Goal: Task Accomplishment & Management: Manage account settings

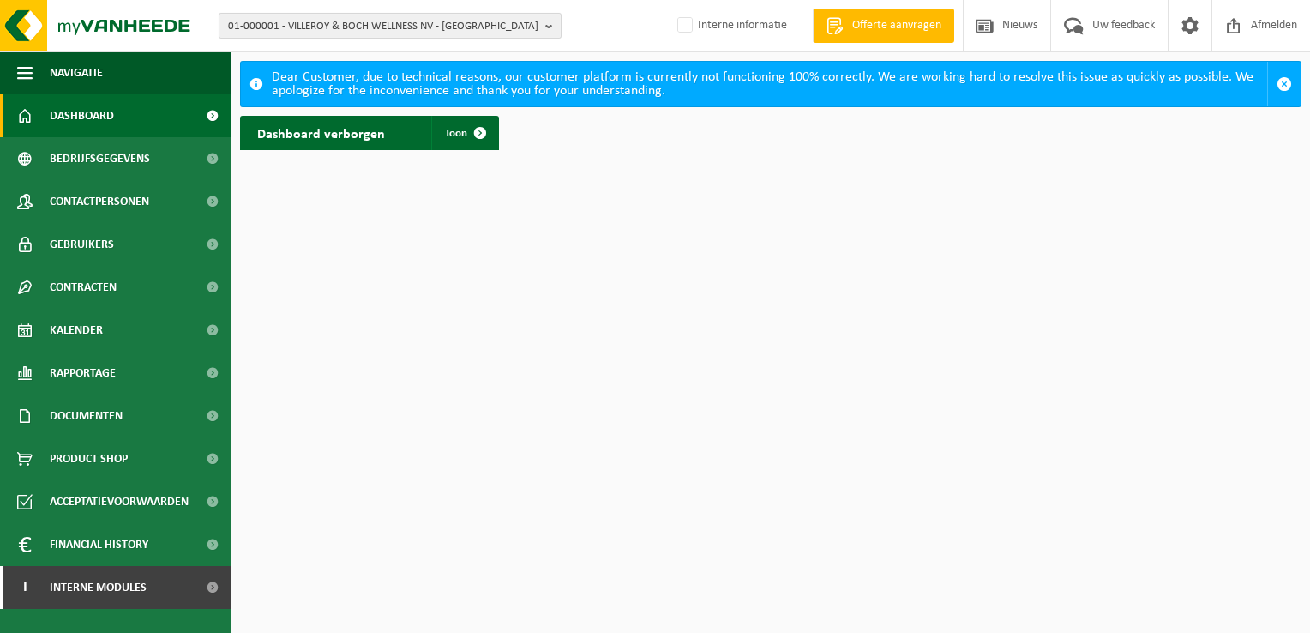
click at [326, 22] on span "01-000001 - VILLEROY & BOCH WELLNESS NV - ROESELARE" at bounding box center [383, 27] width 310 height 26
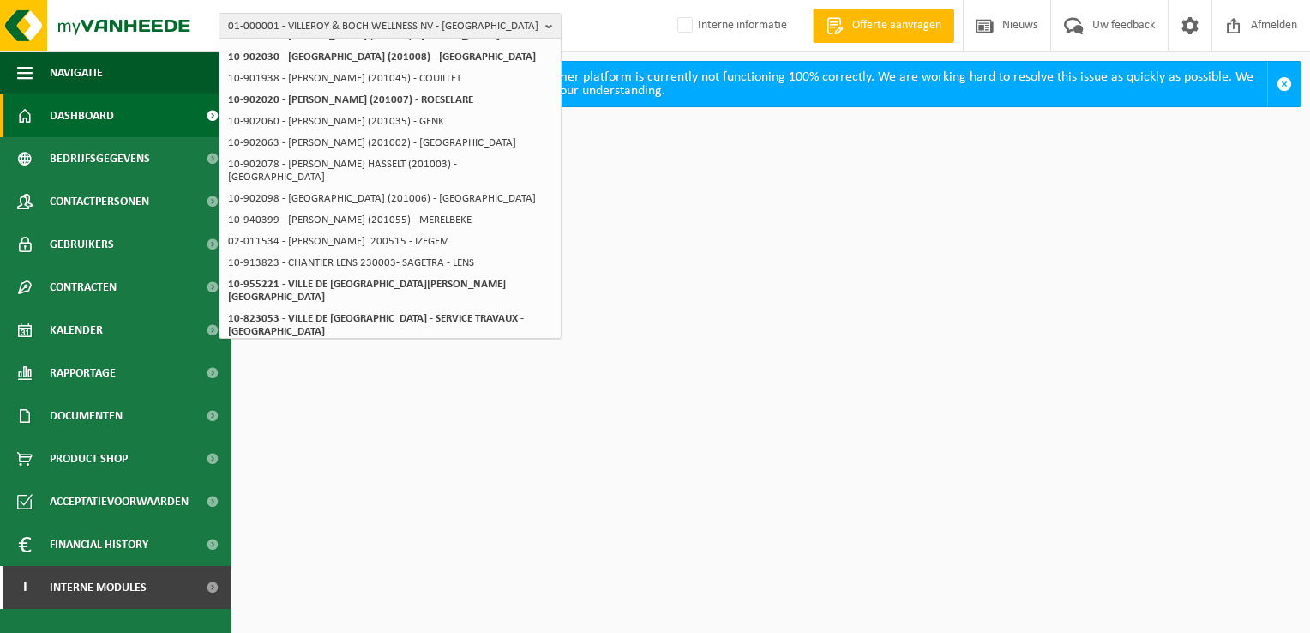
scroll to position [257, 0]
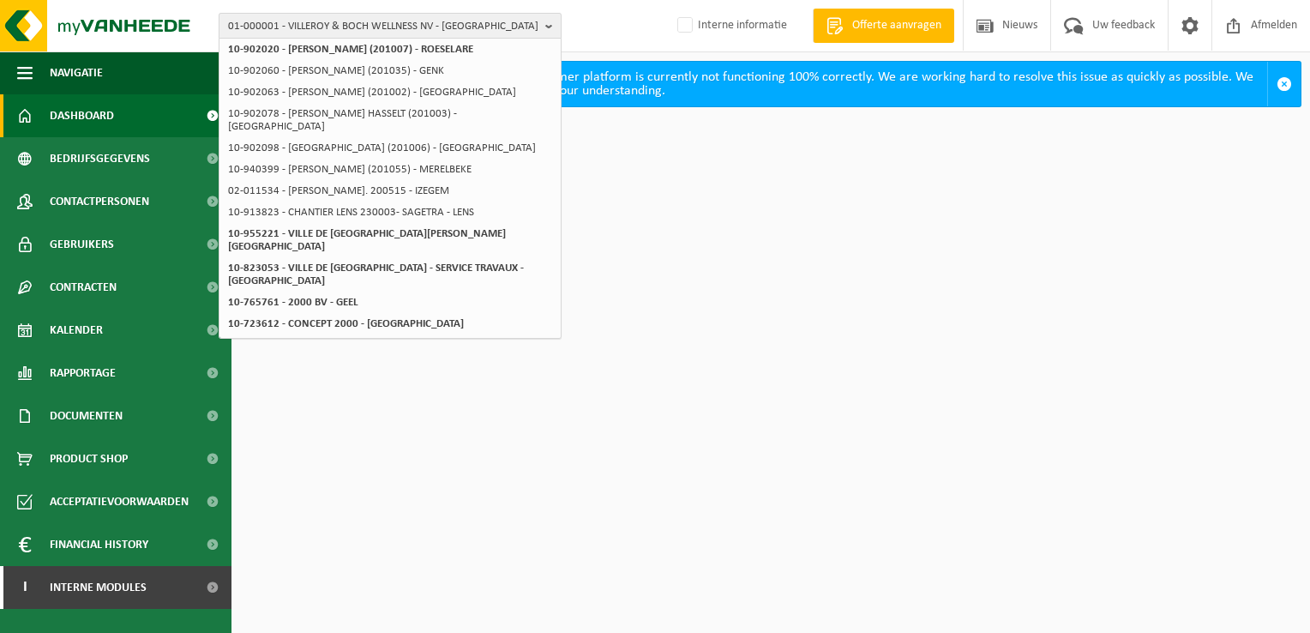
type input "200005"
click at [315, 26] on span "01-000001 - VILLEROY & BOCH WELLNESS NV - ROESELARE" at bounding box center [383, 27] width 310 height 26
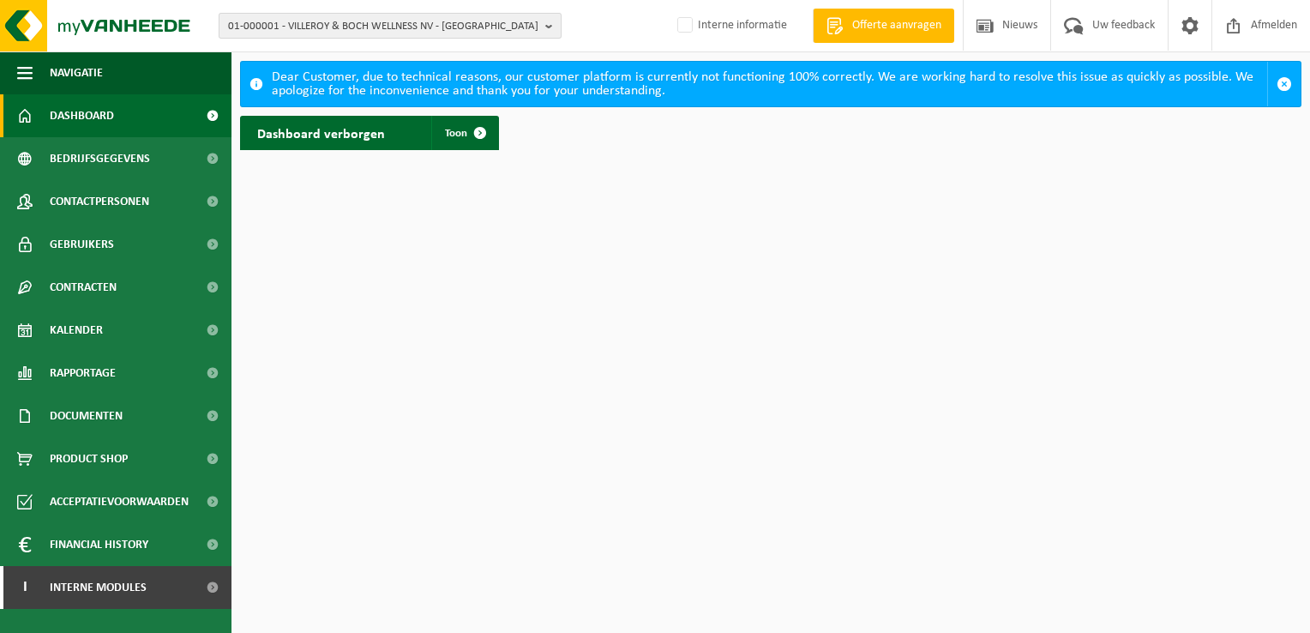
click at [332, 19] on span "01-000001 - VILLEROY & BOCH WELLNESS NV - ROESELARE" at bounding box center [383, 27] width 310 height 26
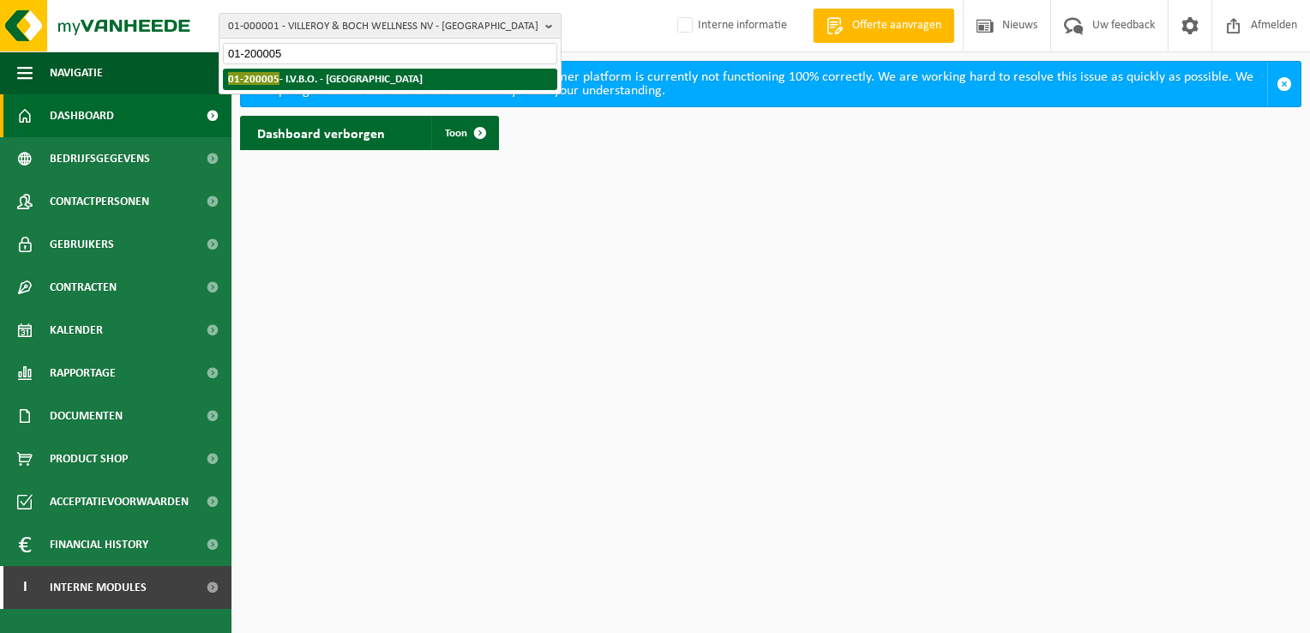
type input "01-200005"
click at [334, 79] on strong "01-200005 - I.V.B.O. - BRUGGE" at bounding box center [325, 78] width 195 height 13
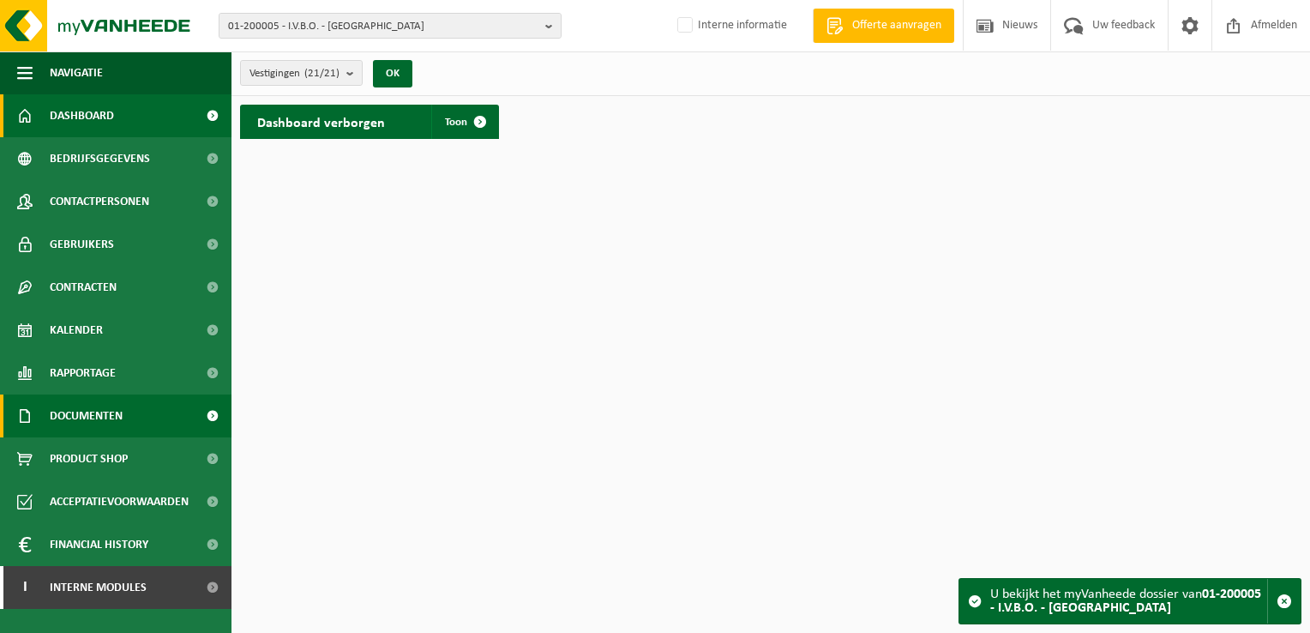
click at [213, 411] on span at bounding box center [212, 415] width 39 height 43
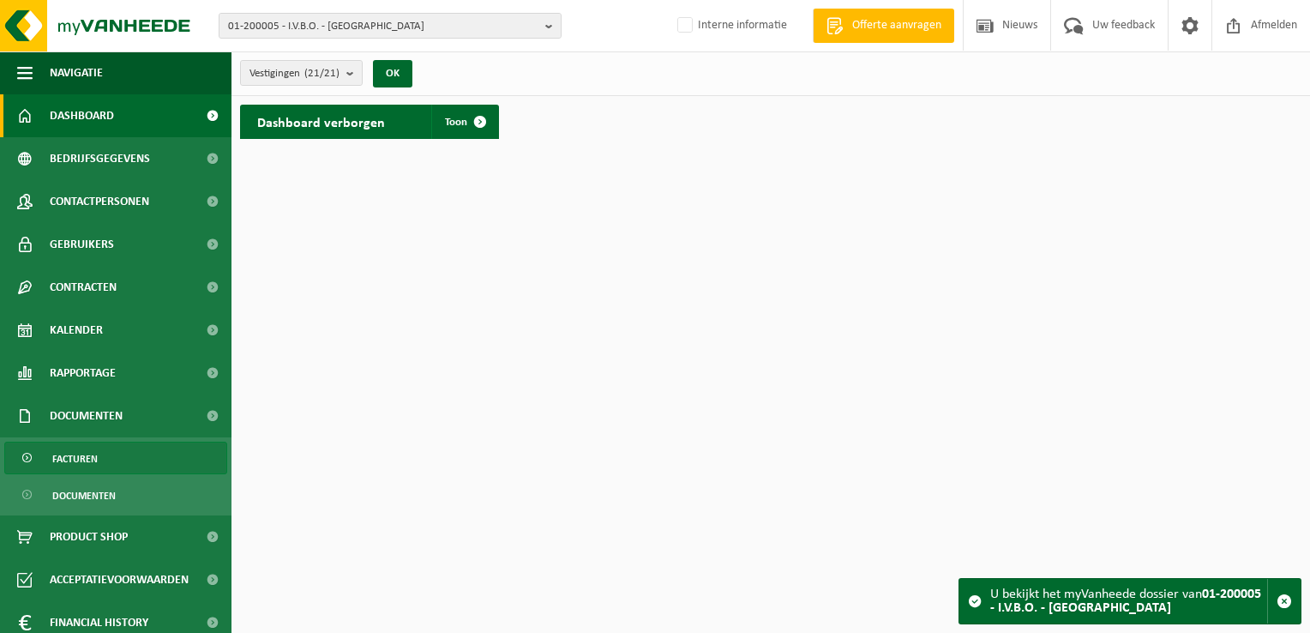
click at [53, 461] on link "Facturen" at bounding box center [115, 458] width 223 height 33
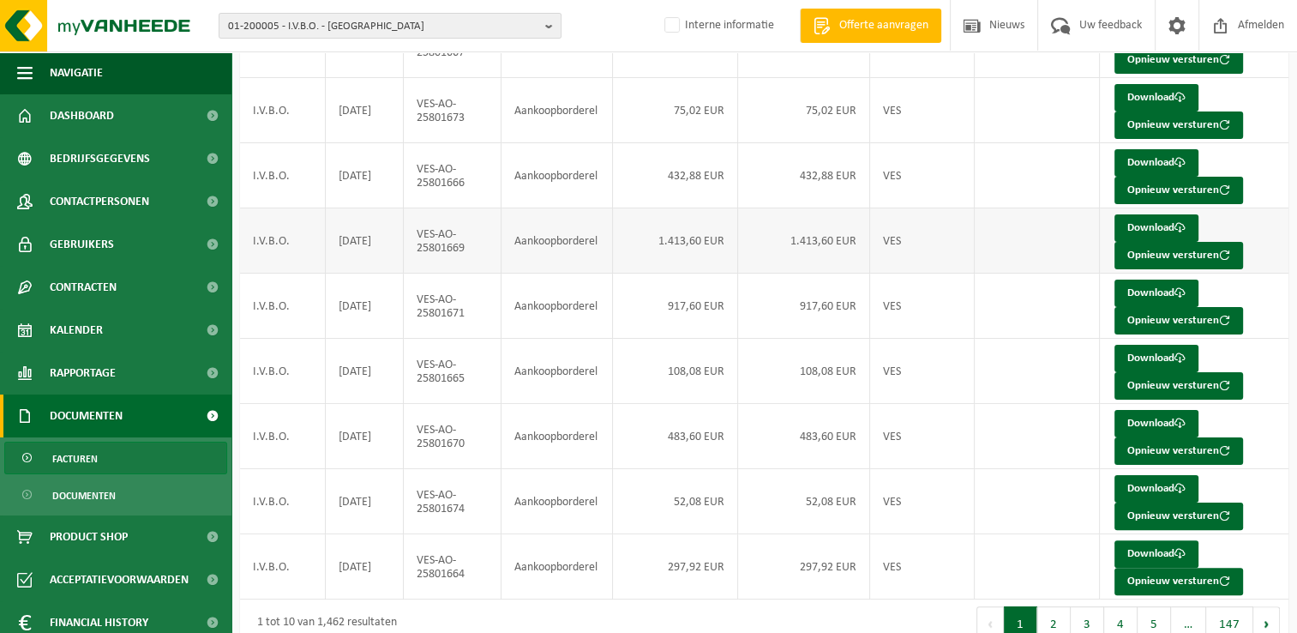
scroll to position [332, 0]
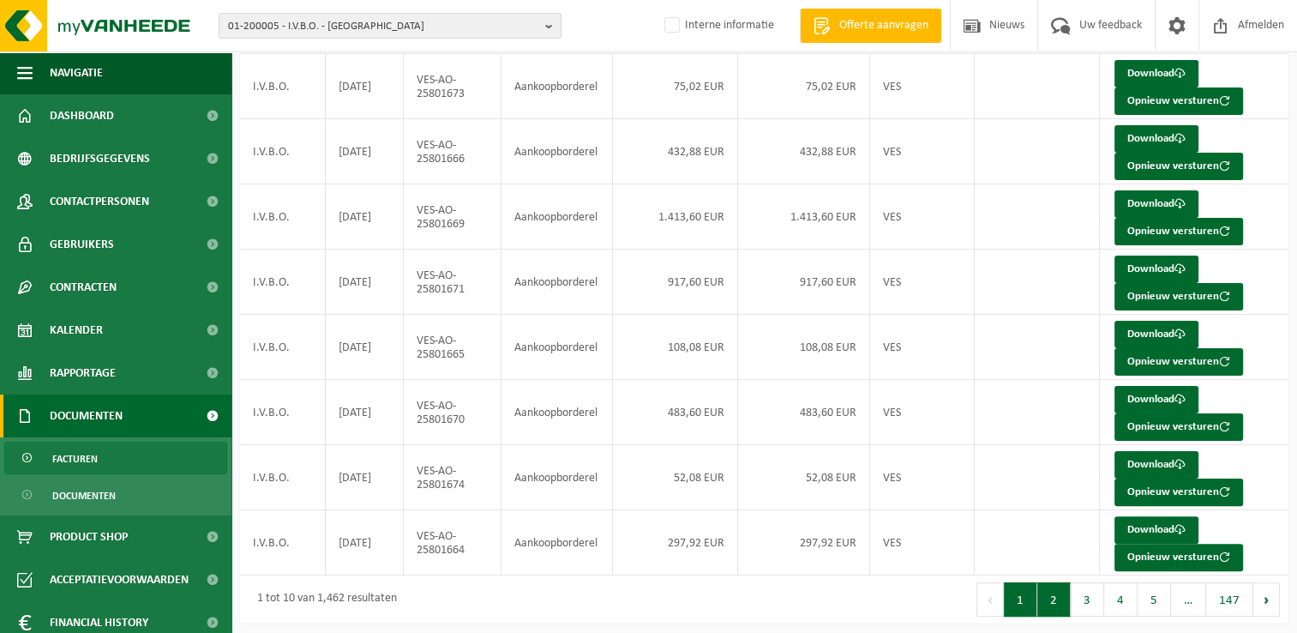
click at [1056, 598] on button "2" at bounding box center [1054, 599] width 33 height 34
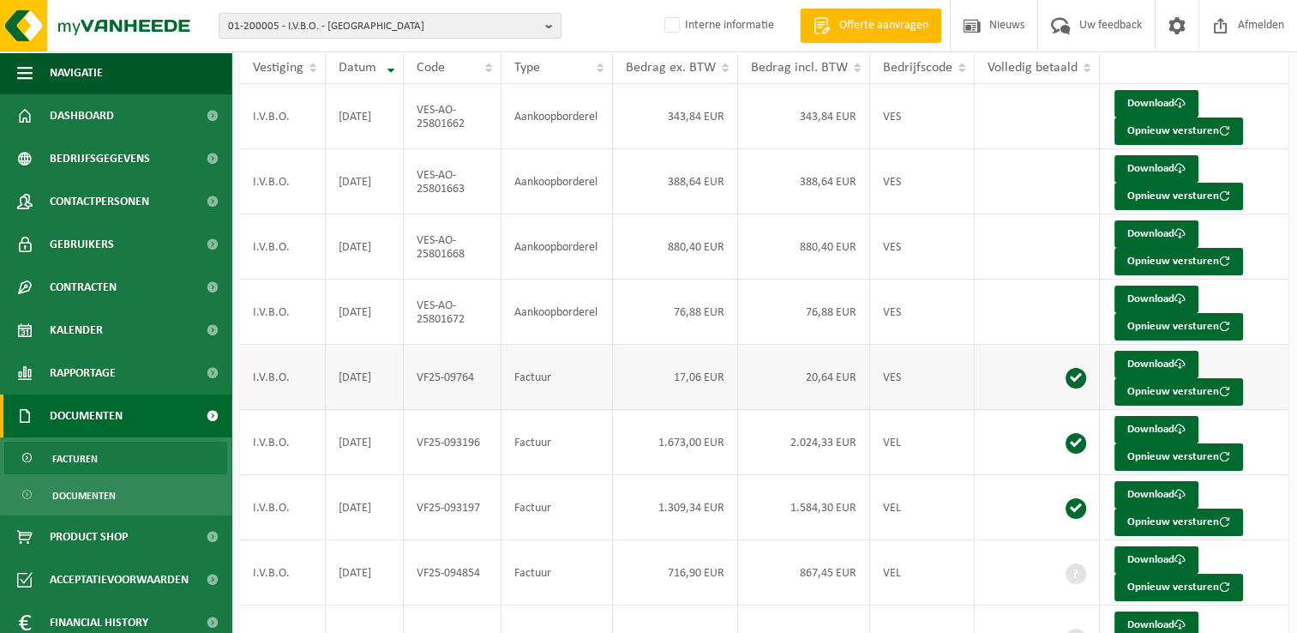
scroll to position [0, 0]
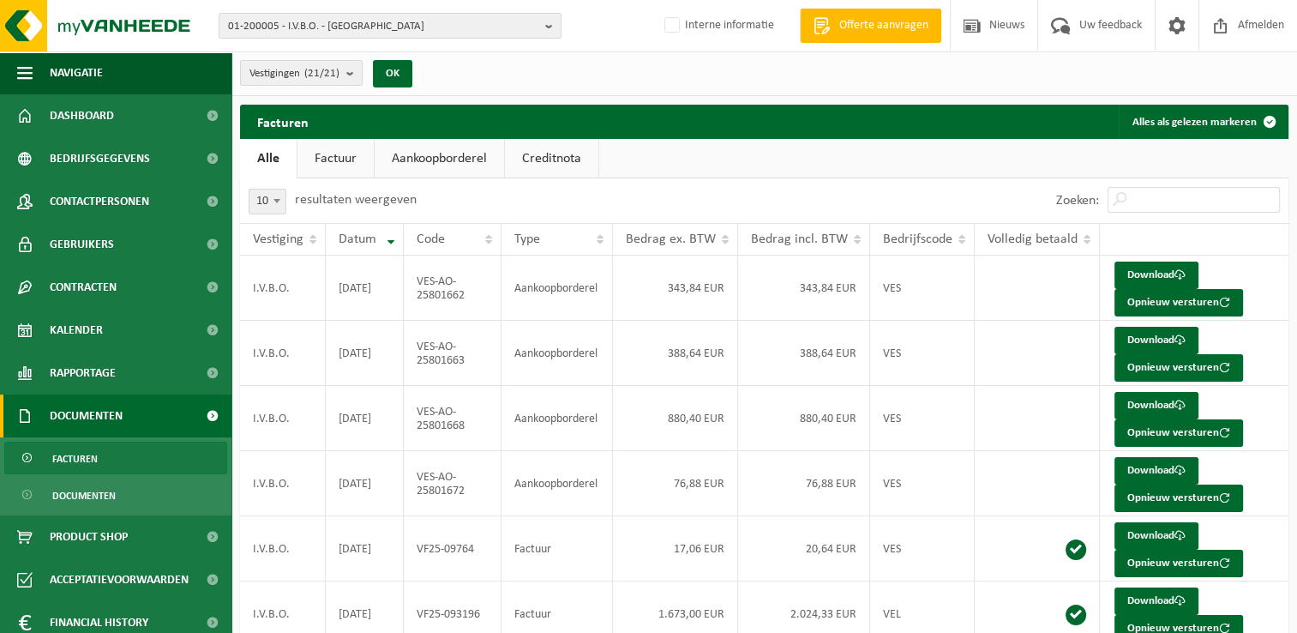
click at [602, 241] on th "Type" at bounding box center [557, 239] width 111 height 33
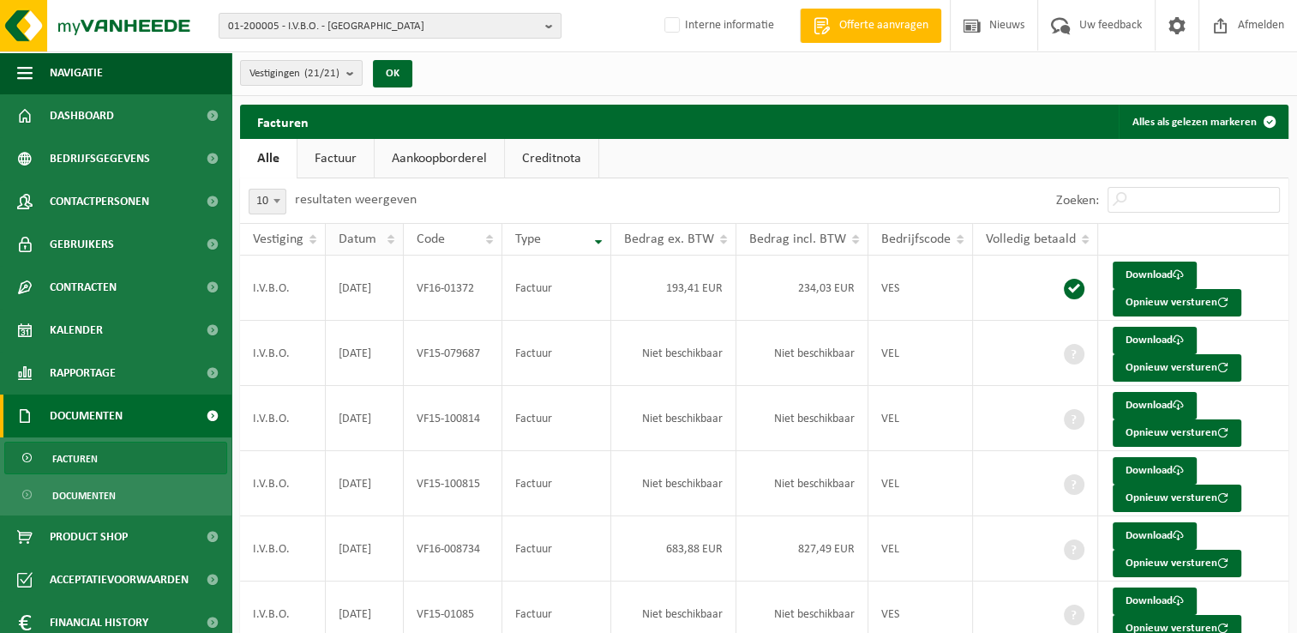
click at [394, 238] on th "Datum" at bounding box center [365, 239] width 78 height 33
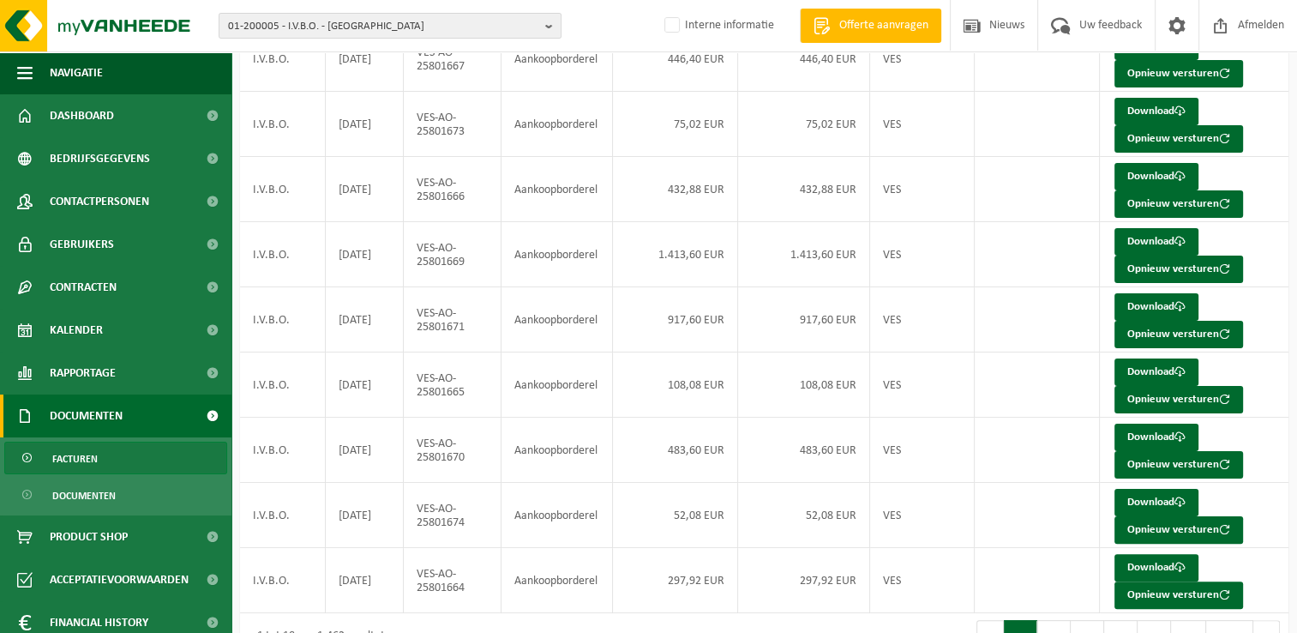
scroll to position [332, 0]
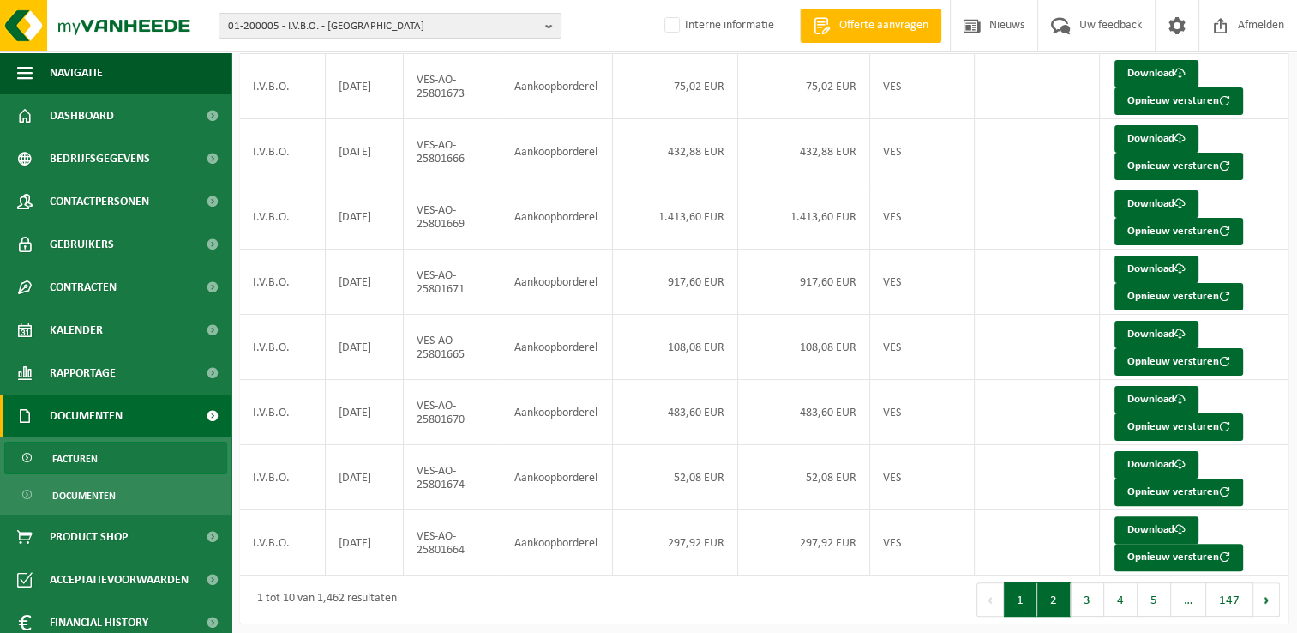
click at [1061, 592] on button "2" at bounding box center [1054, 599] width 33 height 34
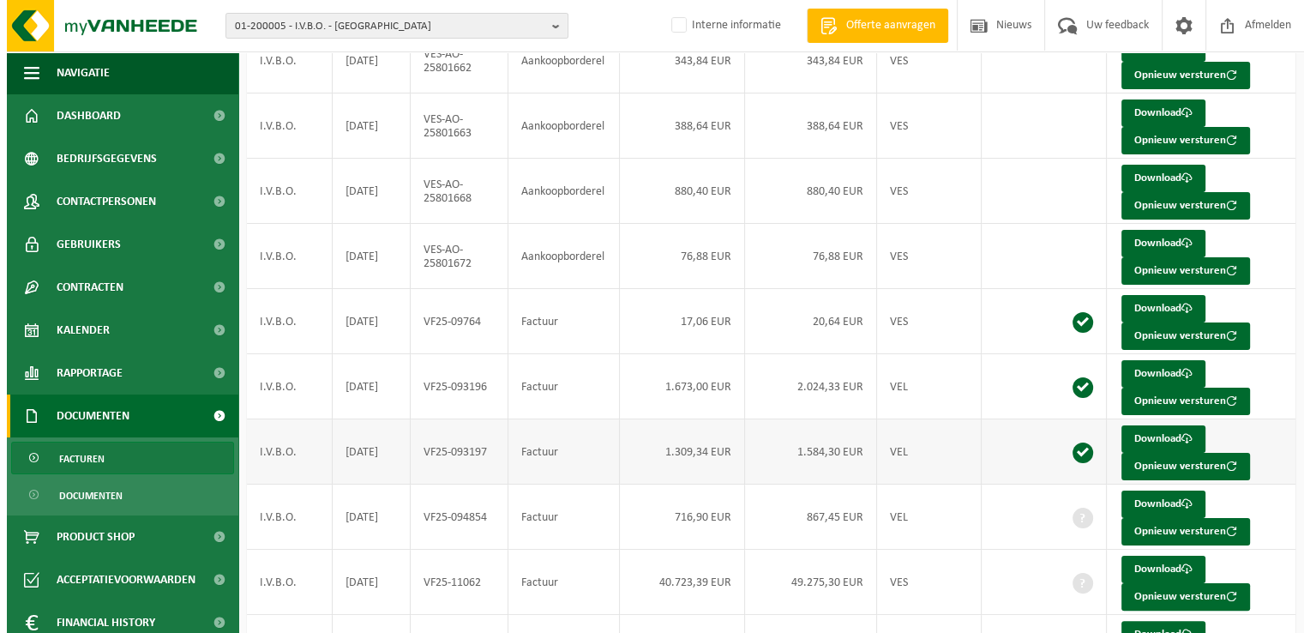
scroll to position [257, 0]
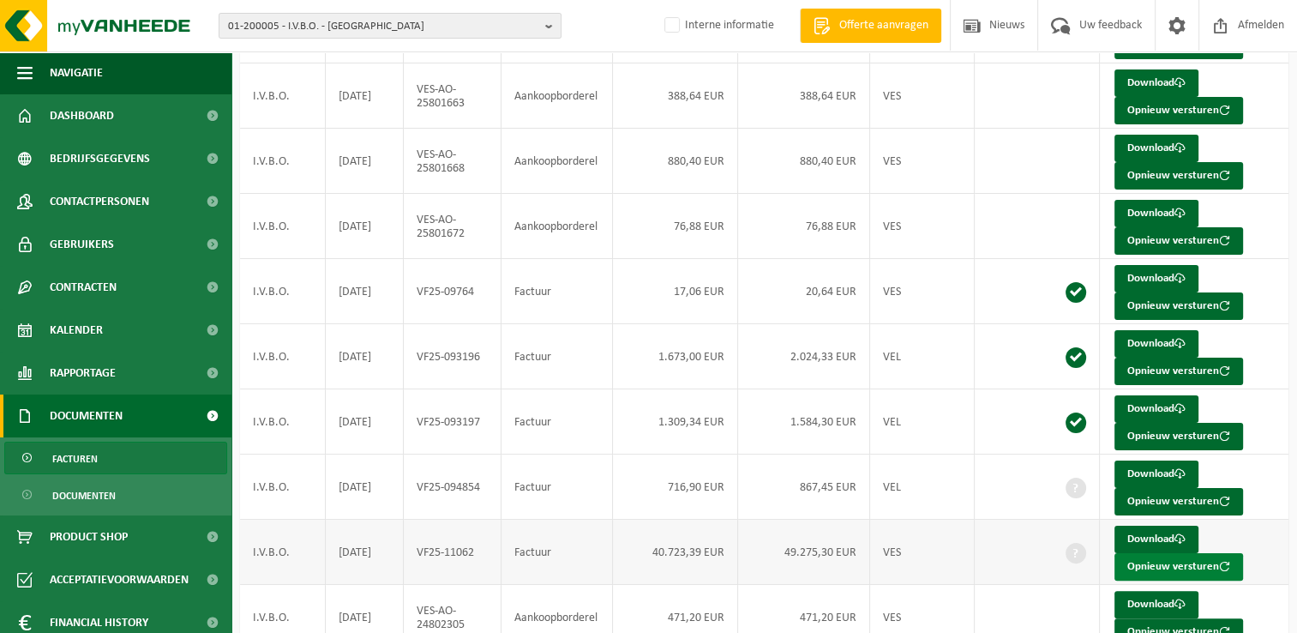
click at [1159, 561] on button "Opnieuw versturen" at bounding box center [1179, 566] width 129 height 27
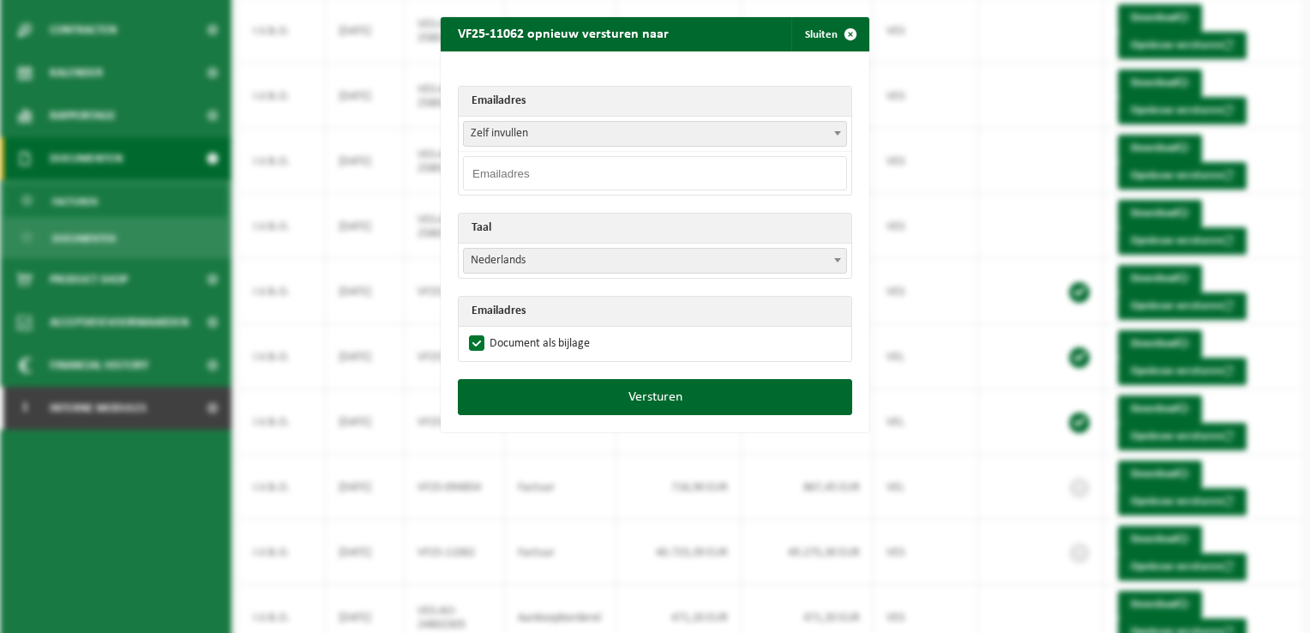
click at [515, 134] on span "Zelf invullen" at bounding box center [655, 134] width 382 height 24
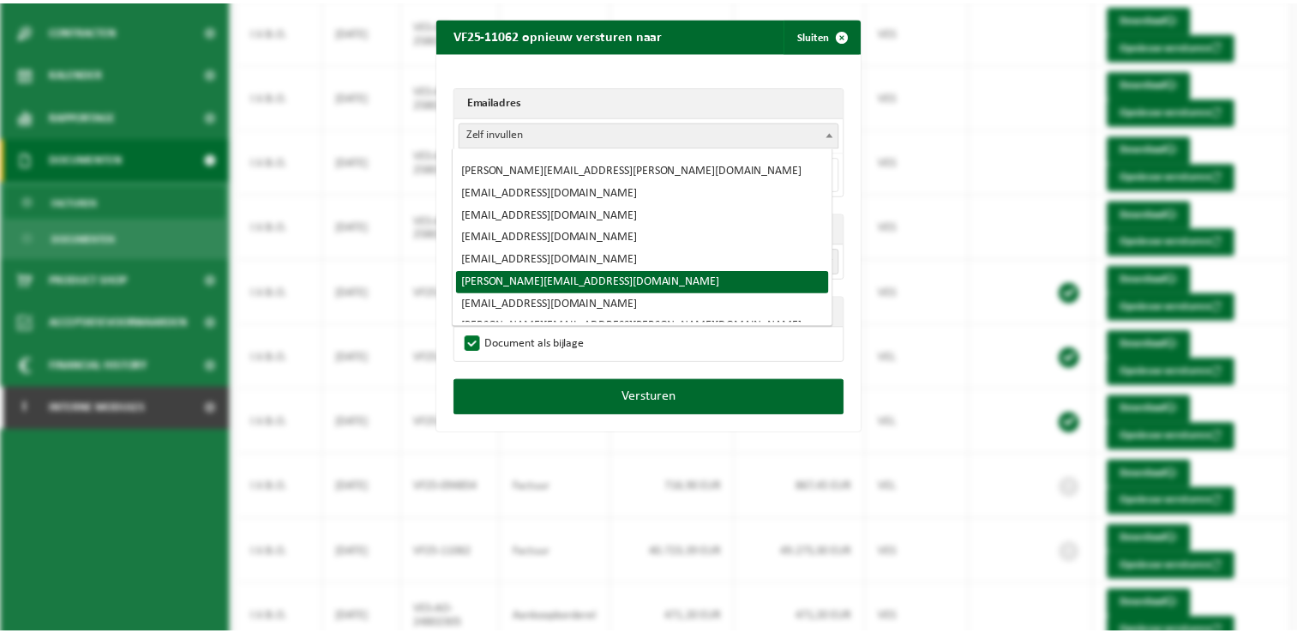
scroll to position [0, 0]
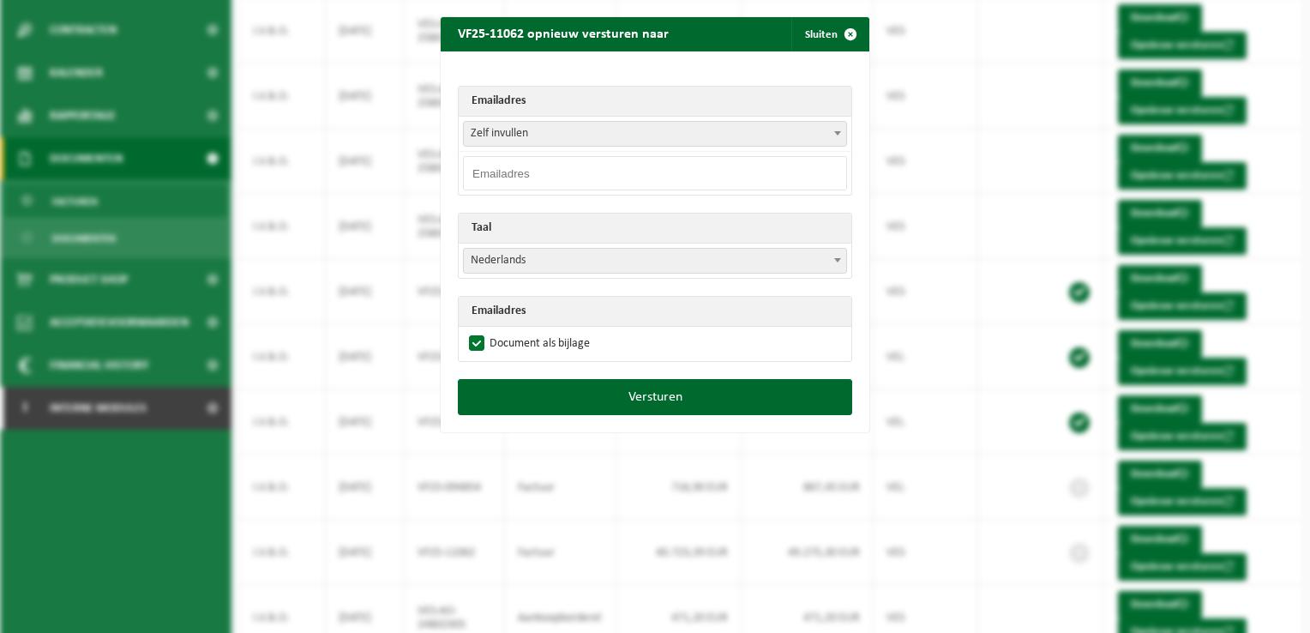
click at [539, 131] on span "Zelf invullen" at bounding box center [655, 134] width 382 height 24
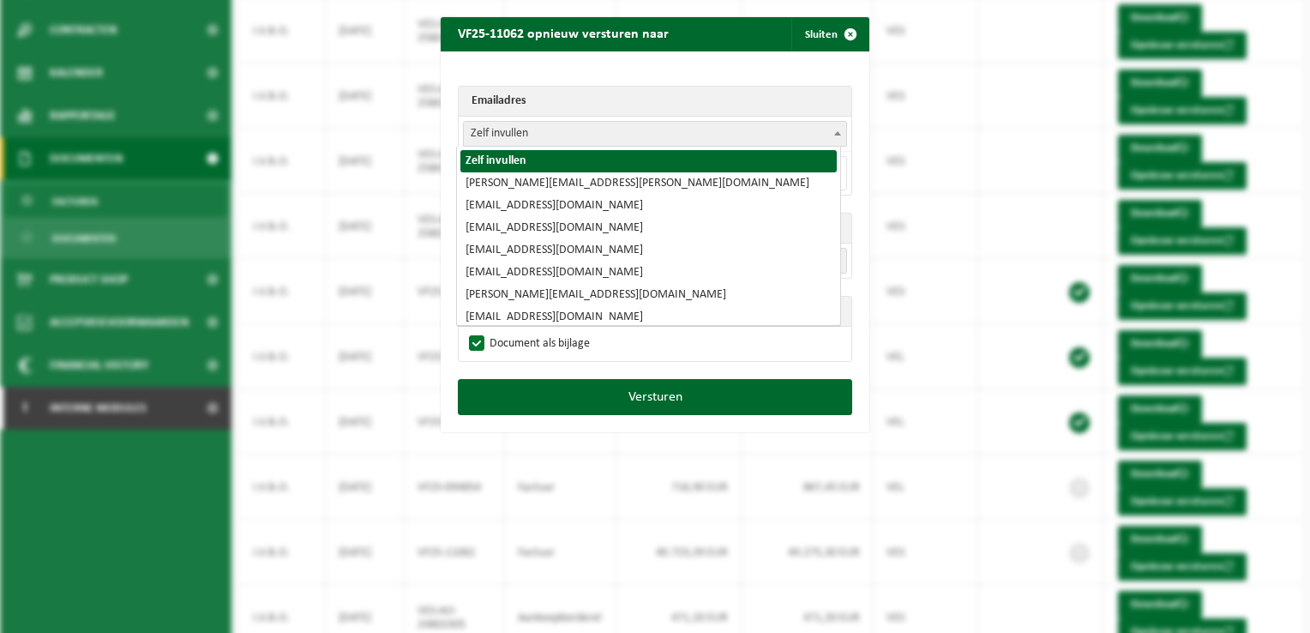
click at [539, 131] on span "Zelf invullen" at bounding box center [655, 134] width 382 height 24
click at [539, 134] on span "Zelf invullen" at bounding box center [655, 134] width 382 height 24
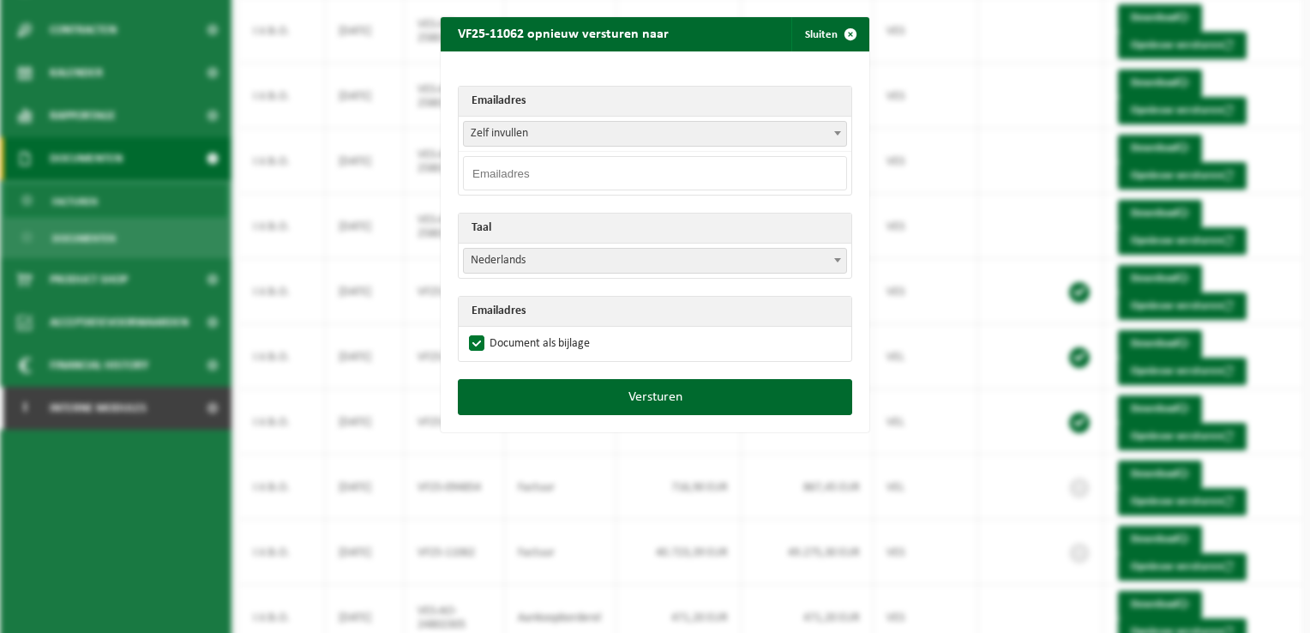
click at [514, 173] on input "email" at bounding box center [655, 173] width 384 height 34
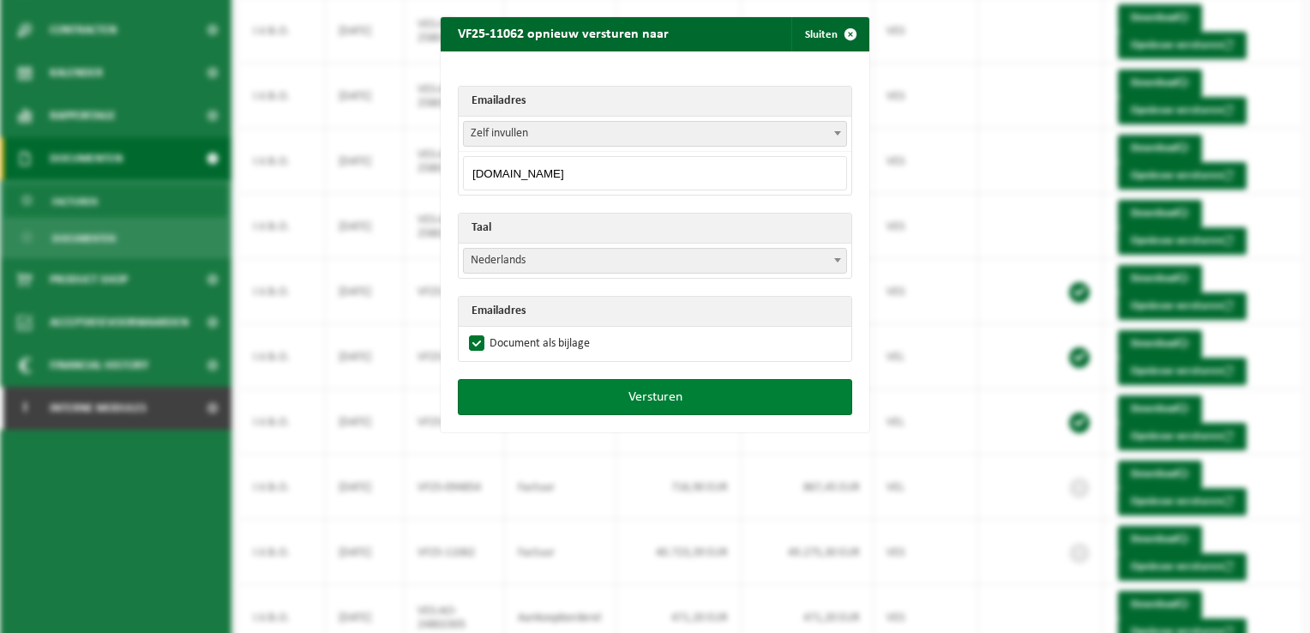
click at [655, 393] on button "Versturen" at bounding box center [655, 397] width 394 height 36
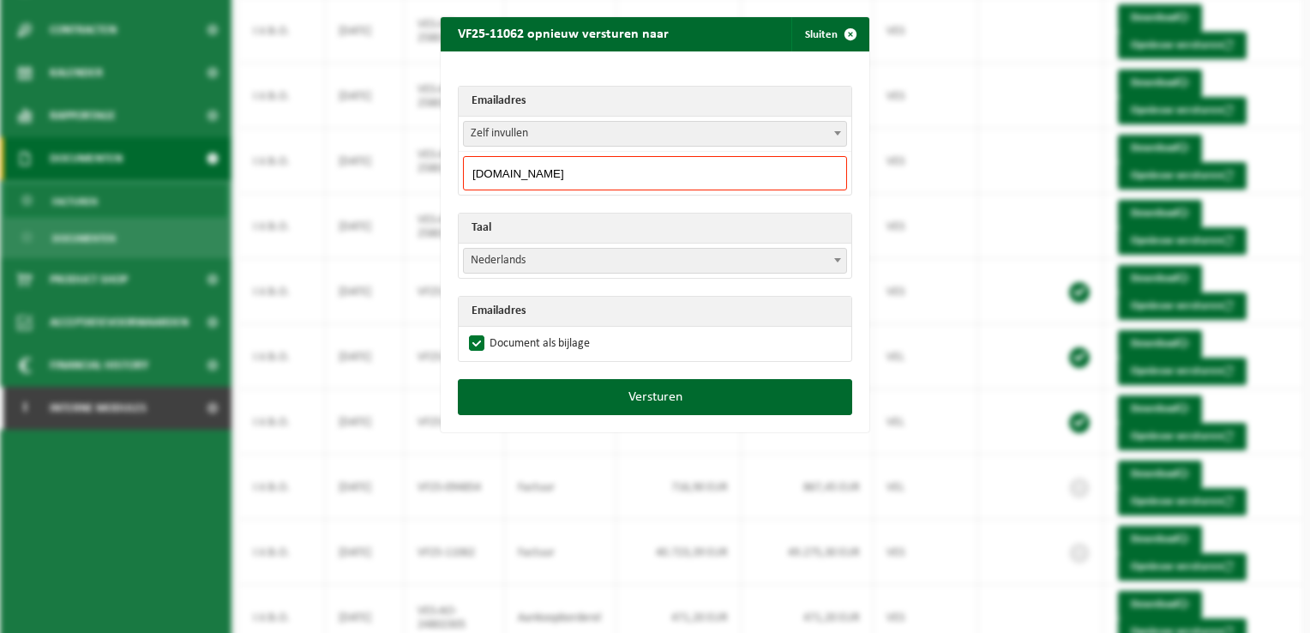
click at [564, 174] on input "[DOMAIN_NAME]" at bounding box center [655, 173] width 384 height 34
click at [559, 171] on input "[DOMAIN_NAME]" at bounding box center [655, 173] width 384 height 34
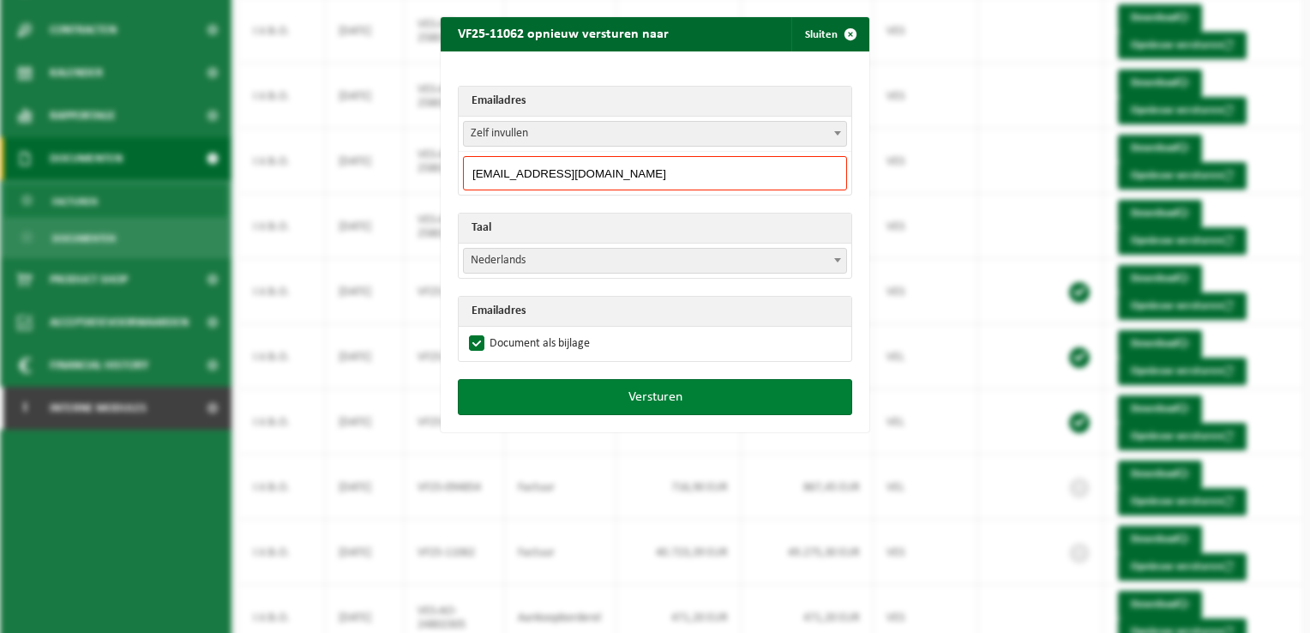
type input "[EMAIL_ADDRESS][DOMAIN_NAME]"
click at [618, 393] on button "Versturen" at bounding box center [655, 397] width 394 height 36
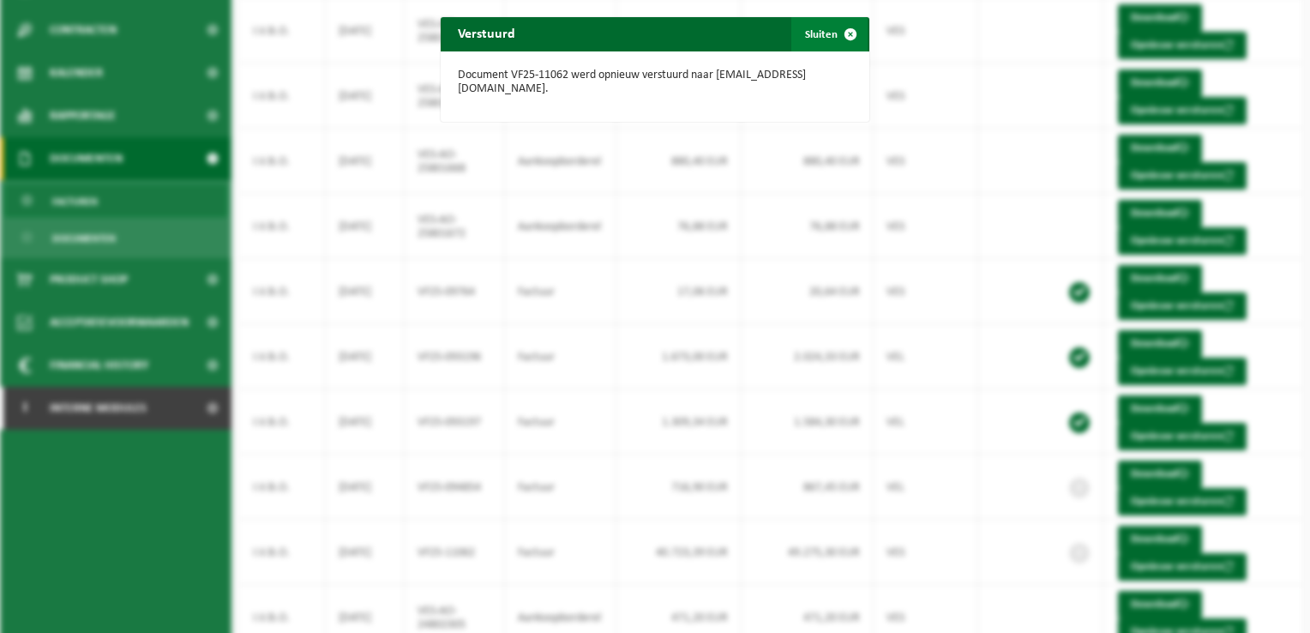
click at [825, 35] on button "Sluiten" at bounding box center [829, 34] width 76 height 34
